Goal: Navigation & Orientation: Find specific page/section

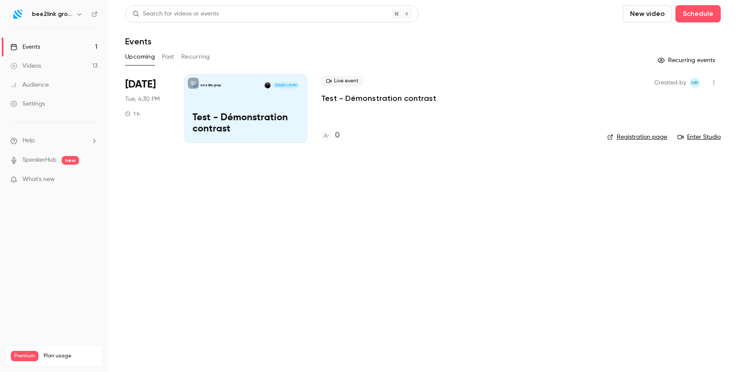
click at [71, 13] on h6 "bee2link group" at bounding box center [52, 14] width 41 height 9
click at [76, 16] on icon "button" at bounding box center [79, 14] width 7 height 7
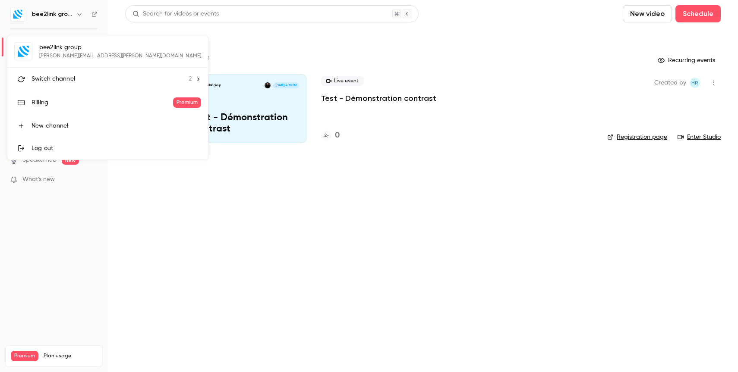
click at [67, 78] on span "Switch channel" at bounding box center [54, 79] width 44 height 9
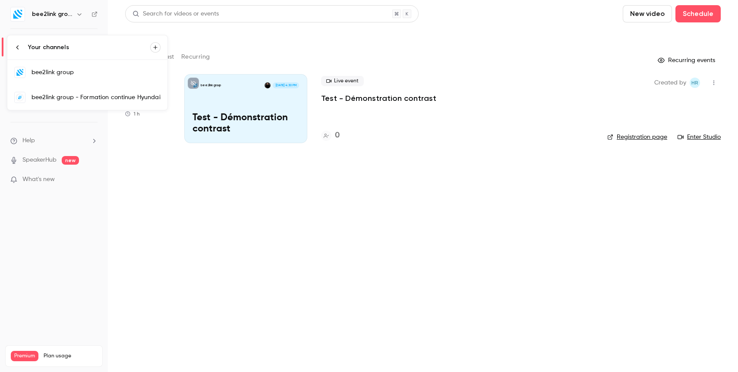
click at [63, 100] on div "bee2link group - Formation continue Hyundai" at bounding box center [96, 97] width 129 height 9
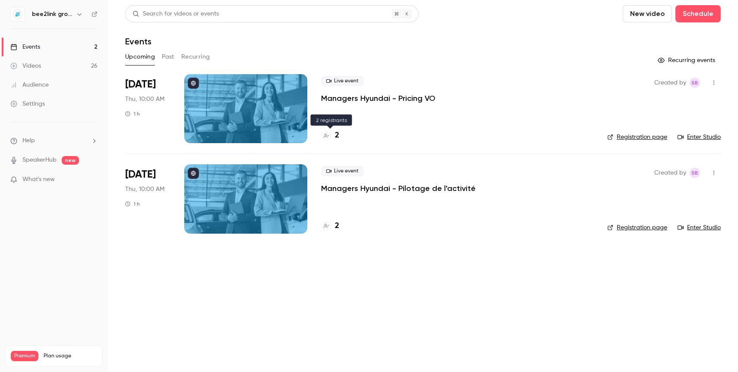
click at [336, 136] on h4 "2" at bounding box center [337, 136] width 4 height 12
click at [338, 136] on h4 "2" at bounding box center [337, 136] width 4 height 12
click at [337, 226] on h4 "2" at bounding box center [337, 227] width 4 height 12
click at [166, 58] on button "Past" at bounding box center [168, 57] width 13 height 14
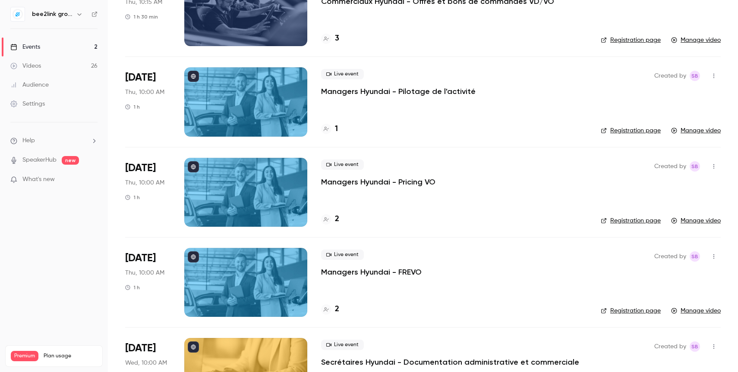
scroll to position [1001, 0]
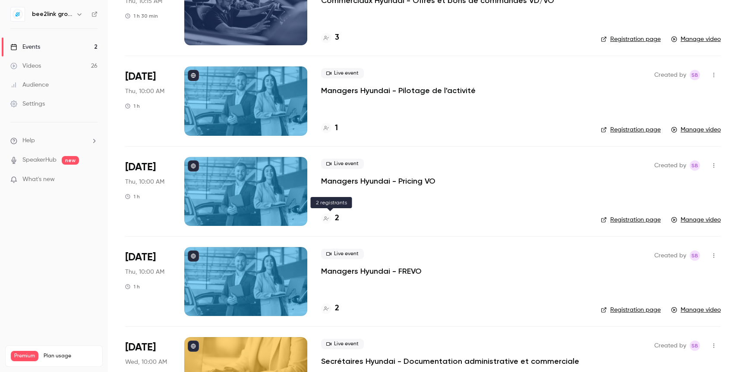
click at [335, 221] on h4 "2" at bounding box center [337, 219] width 4 height 12
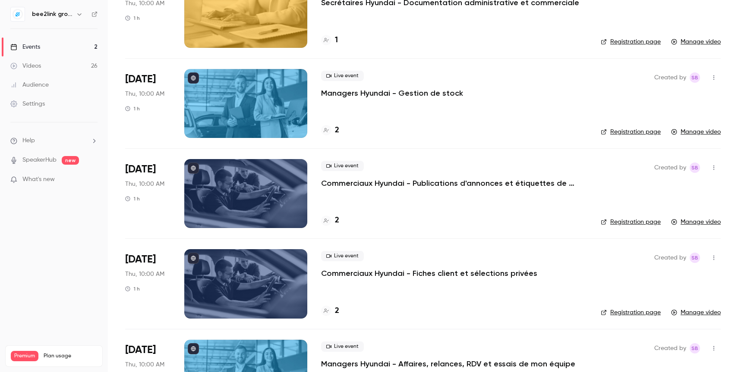
scroll to position [191, 0]
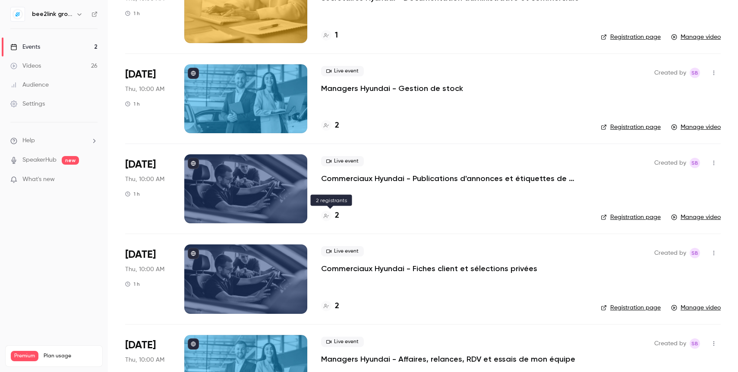
click at [336, 217] on h4 "2" at bounding box center [337, 216] width 4 height 12
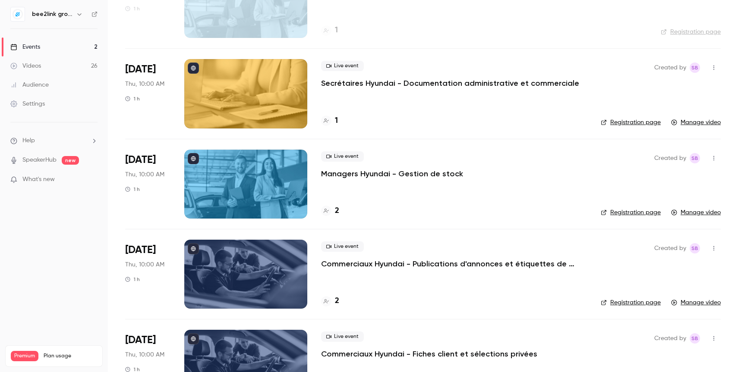
scroll to position [57, 0]
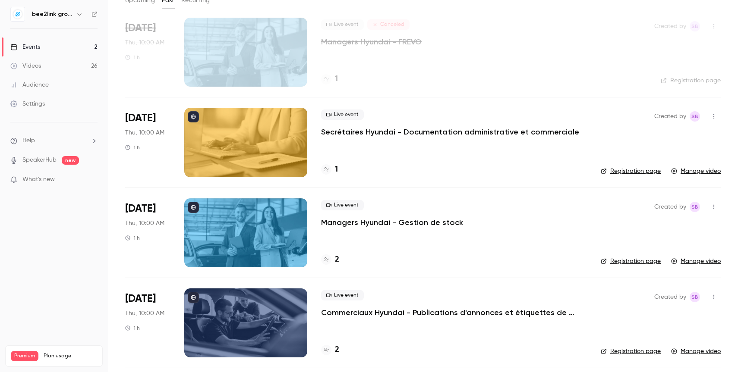
click at [41, 88] on div "Audience" at bounding box center [29, 85] width 38 height 9
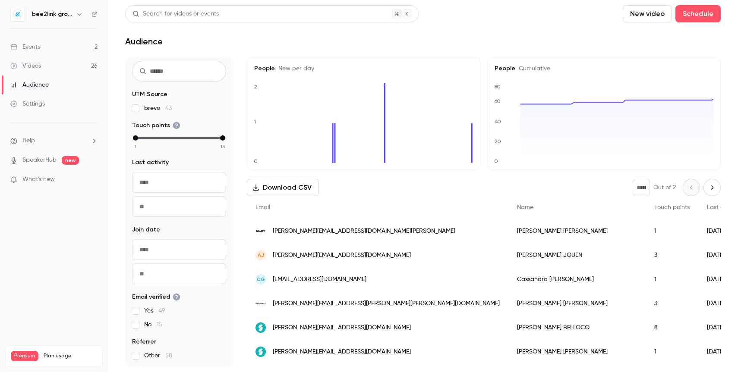
click at [42, 106] on div "Settings" at bounding box center [27, 104] width 35 height 9
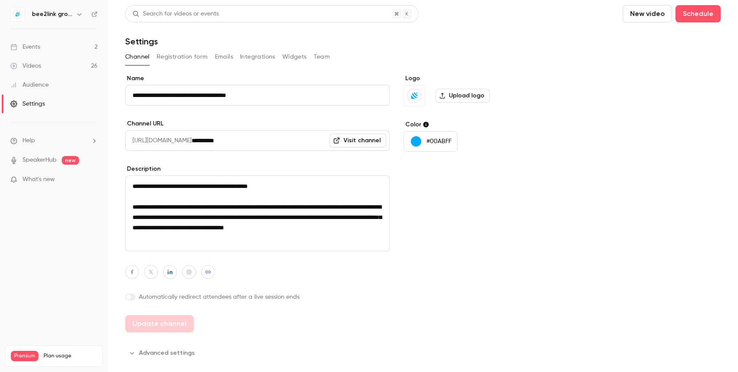
click at [33, 80] on link "Audience" at bounding box center [54, 85] width 108 height 19
